Goal: Transaction & Acquisition: Subscribe to service/newsletter

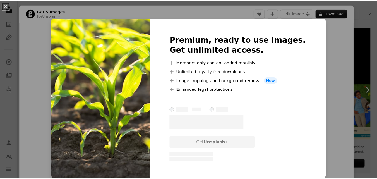
scroll to position [28, 0]
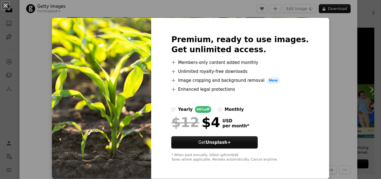
click at [148, 102] on img at bounding box center [101, 98] width 99 height 161
drag, startPoint x: 18, startPoint y: 67, endPoint x: 6, endPoint y: 60, distance: 13.5
click at [0, 66] on div "An X shape Premium, ready to use images. Get unlimited access. A plus sign Memb…" at bounding box center [190, 89] width 381 height 179
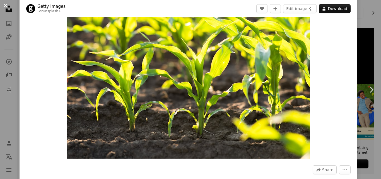
click at [5, 2] on button "An X shape" at bounding box center [5, 5] width 7 height 7
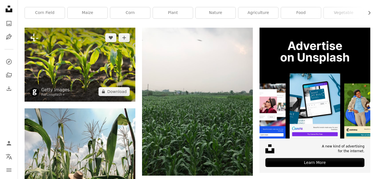
click at [60, 52] on img at bounding box center [80, 65] width 111 height 74
click at [130, 75] on img at bounding box center [80, 65] width 111 height 74
click at [82, 77] on img at bounding box center [80, 65] width 111 height 74
click at [32, 34] on icon "Plus sign for Unsplash+" at bounding box center [34, 37] width 9 height 9
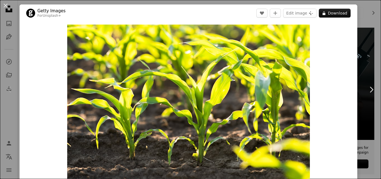
click at [336, 72] on div "Zoom in" at bounding box center [189, 106] width 338 height 168
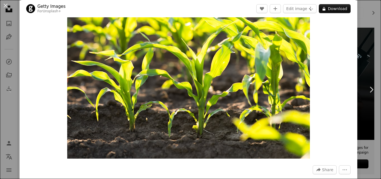
click at [234, 113] on img "Zoom in on this image" at bounding box center [188, 78] width 243 height 162
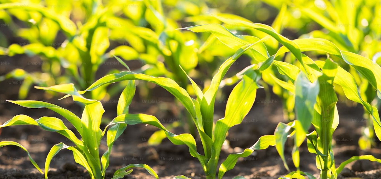
scroll to position [35, 0]
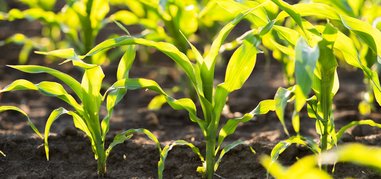
click at [234, 113] on img "Zoom out on this image" at bounding box center [191, 92] width 382 height 255
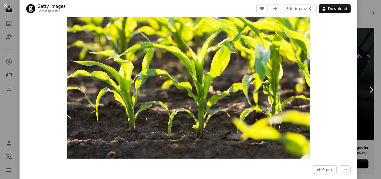
scroll to position [25, 0]
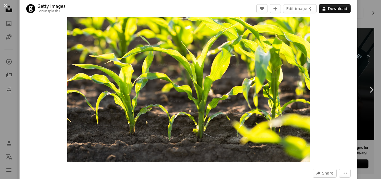
click at [234, 113] on img "Zoom in on this image" at bounding box center [188, 81] width 243 height 162
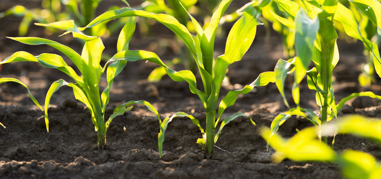
scroll to position [70, 0]
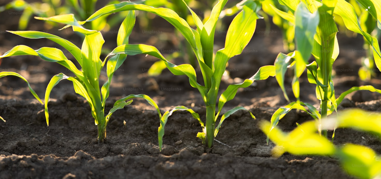
click at [365, 9] on img "Zoom out on this image" at bounding box center [191, 57] width 382 height 255
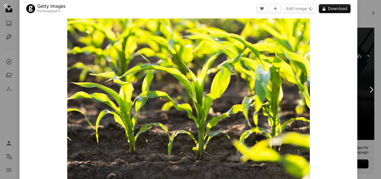
scroll to position [6, 0]
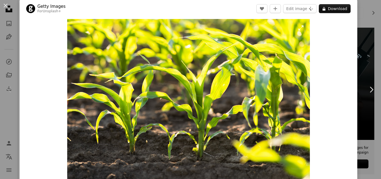
click at [67, 20] on img "Zoom in on this image" at bounding box center [188, 100] width 243 height 162
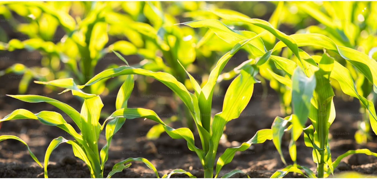
scroll to position [0, 0]
